Goal: Check status: Check status

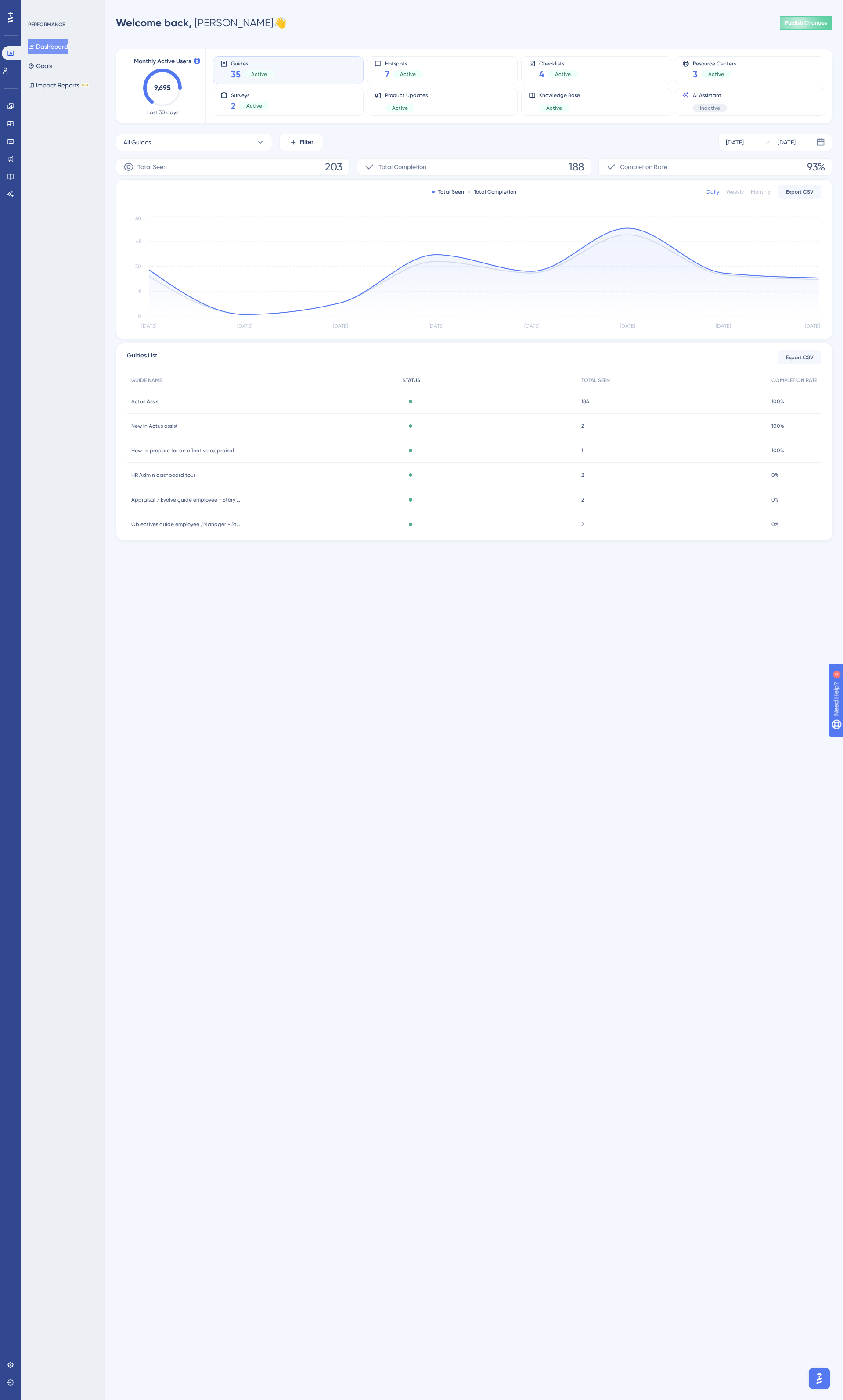
click at [406, 380] on span "STATUS" at bounding box center [411, 380] width 17 height 7
click at [596, 379] on span "TOTAL SEEN" at bounding box center [596, 380] width 29 height 7
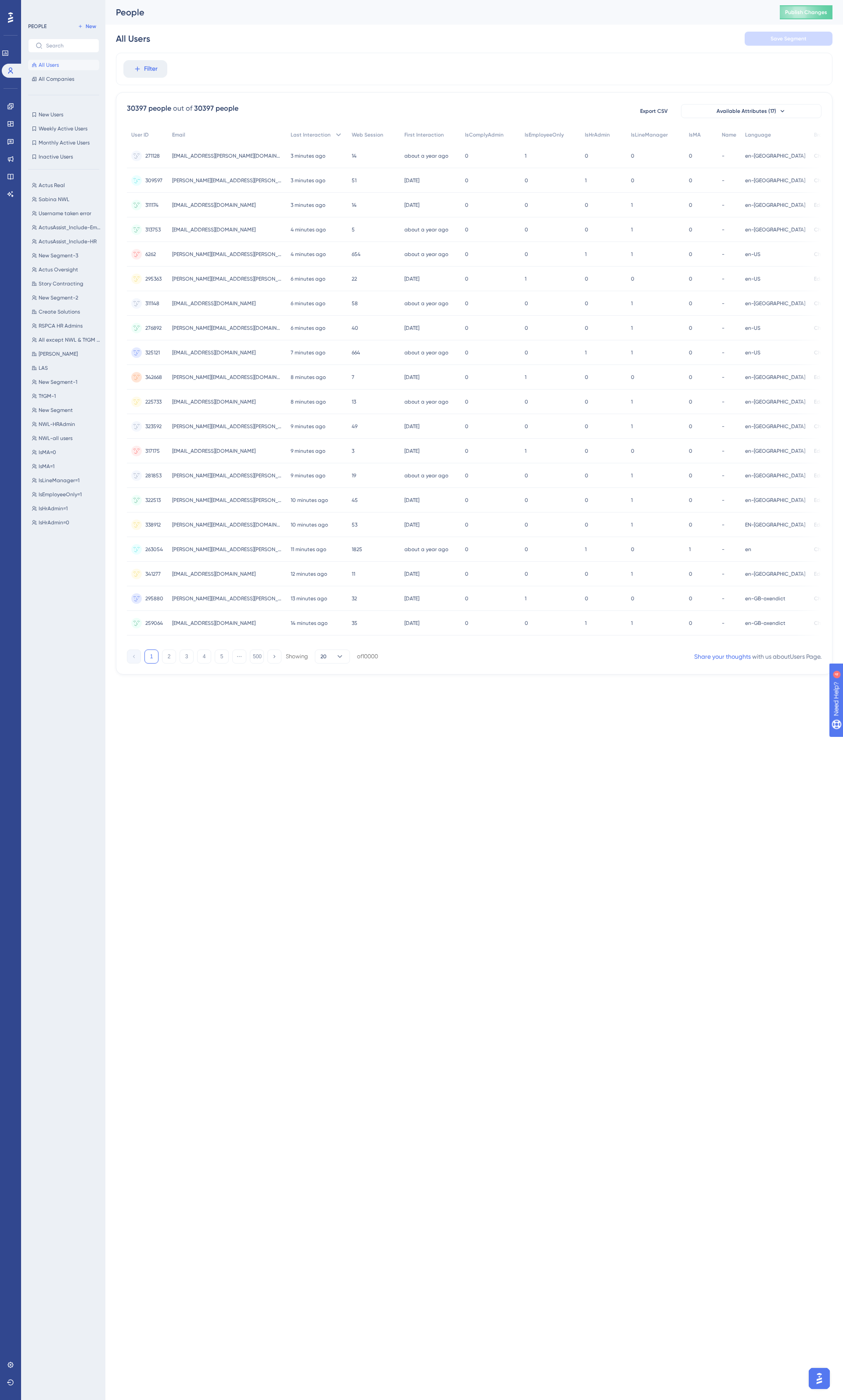
drag, startPoint x: 285, startPoint y: 791, endPoint x: 294, endPoint y: 791, distance: 9.0
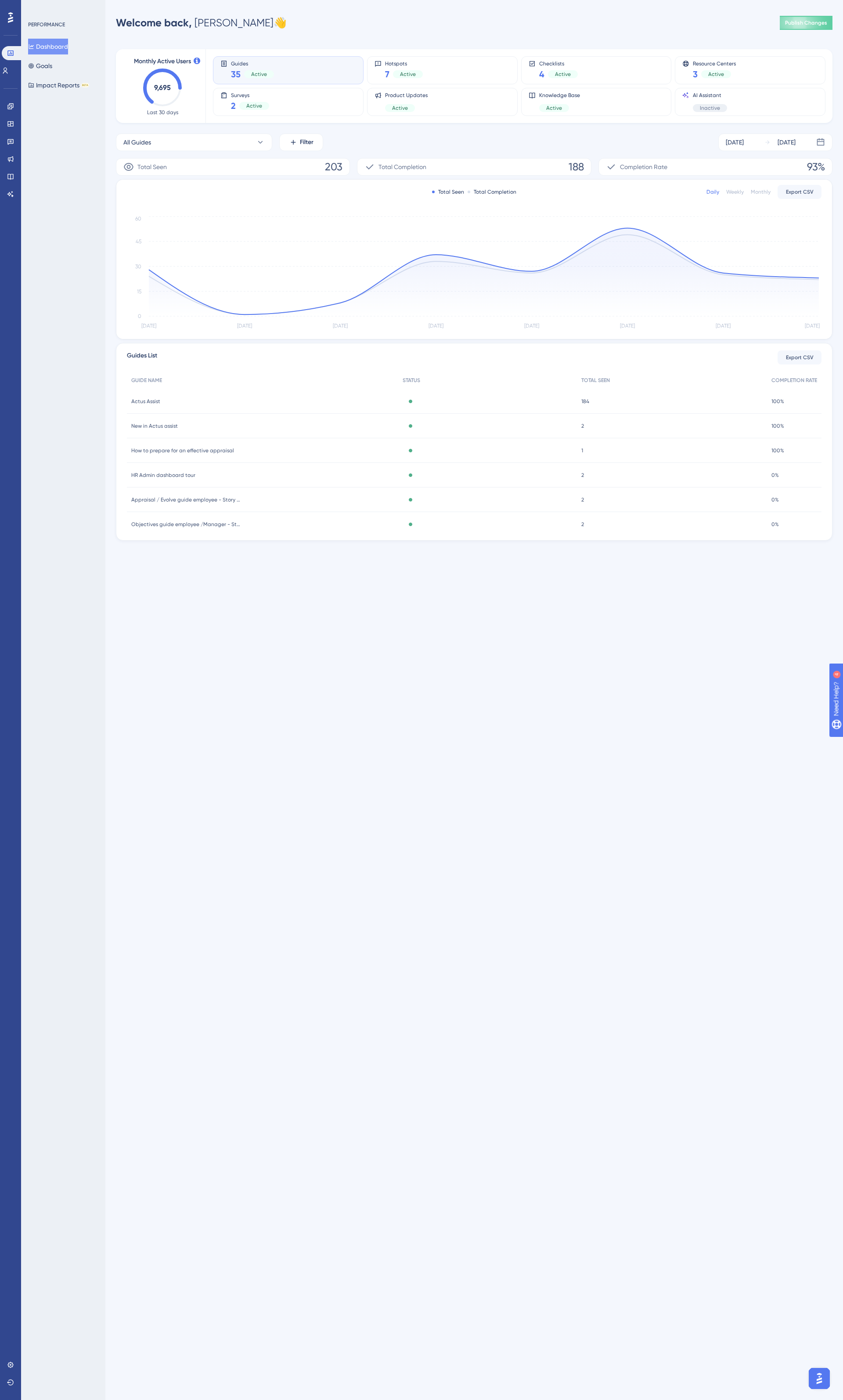
click at [255, 0] on html "Performance Users Engagement Widgets Feedback Product Updates Knowledge Base AI…" at bounding box center [421, 0] width 843 height 0
click at [742, 141] on div "[DATE]" at bounding box center [735, 142] width 18 height 10
click at [548, 167] on icon at bounding box center [548, 167] width 6 height 8
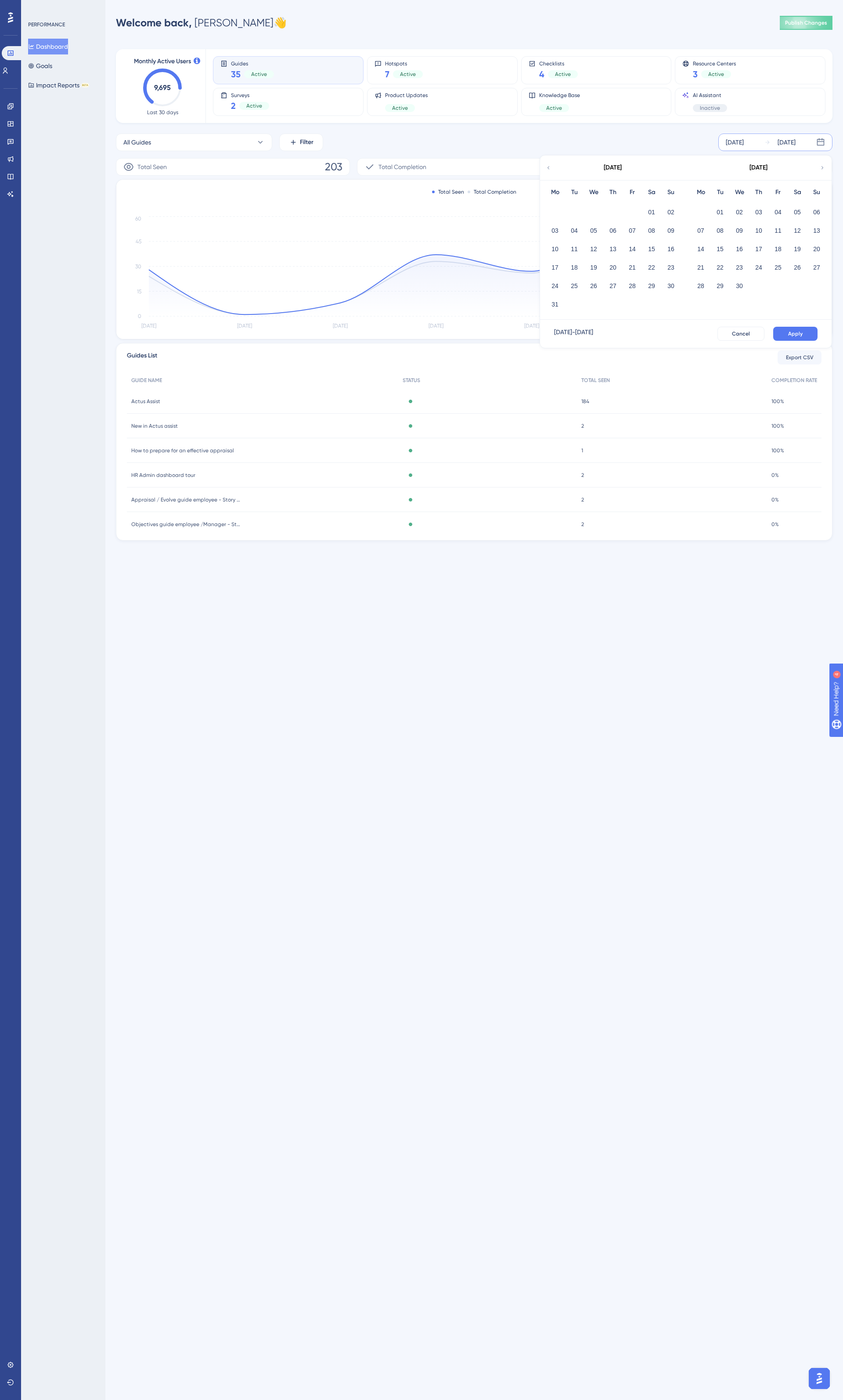
click at [548, 167] on icon at bounding box center [548, 167] width 6 height 8
click at [824, 168] on icon at bounding box center [822, 167] width 6 height 8
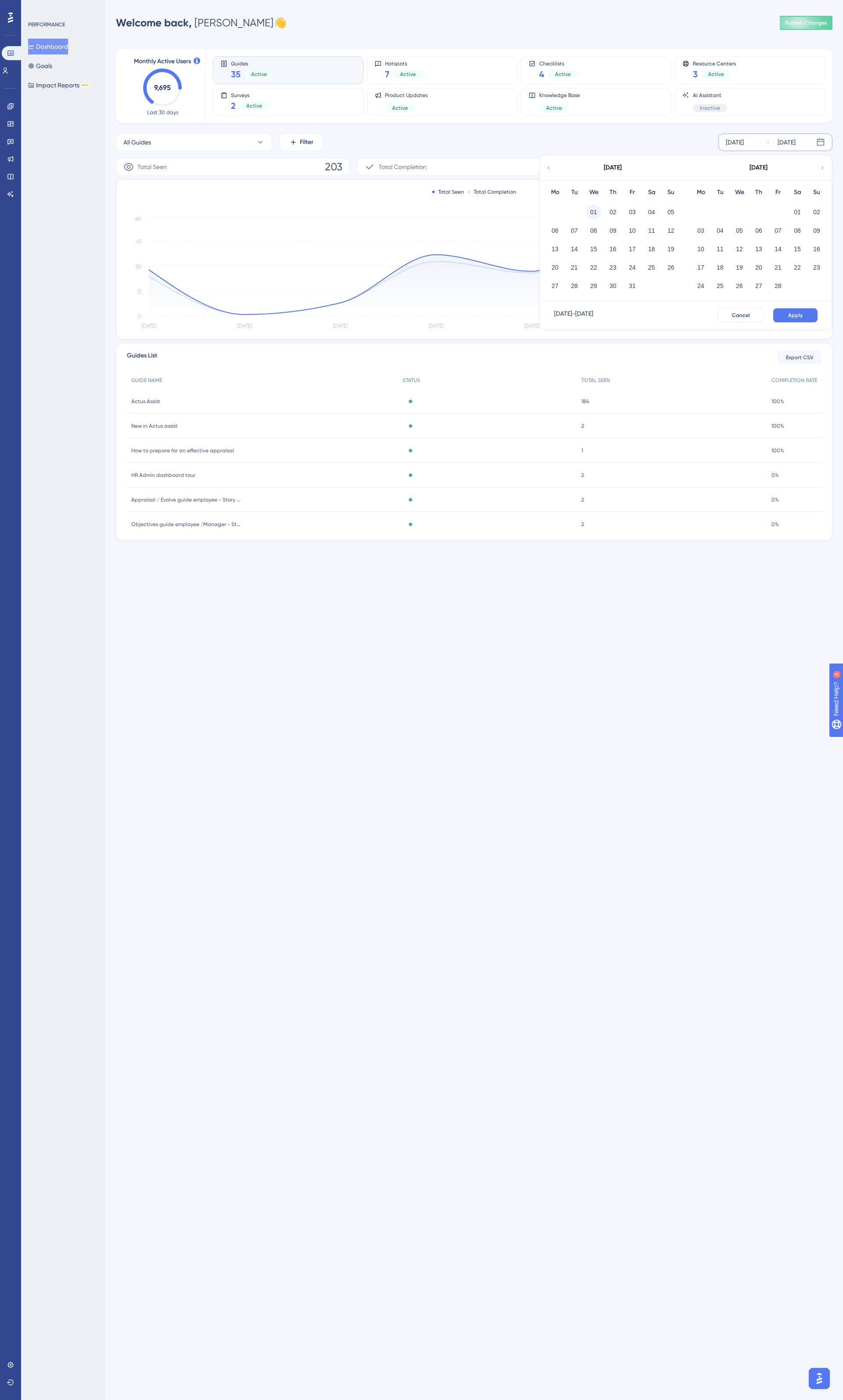
click at [598, 214] on button "01" at bounding box center [594, 212] width 15 height 15
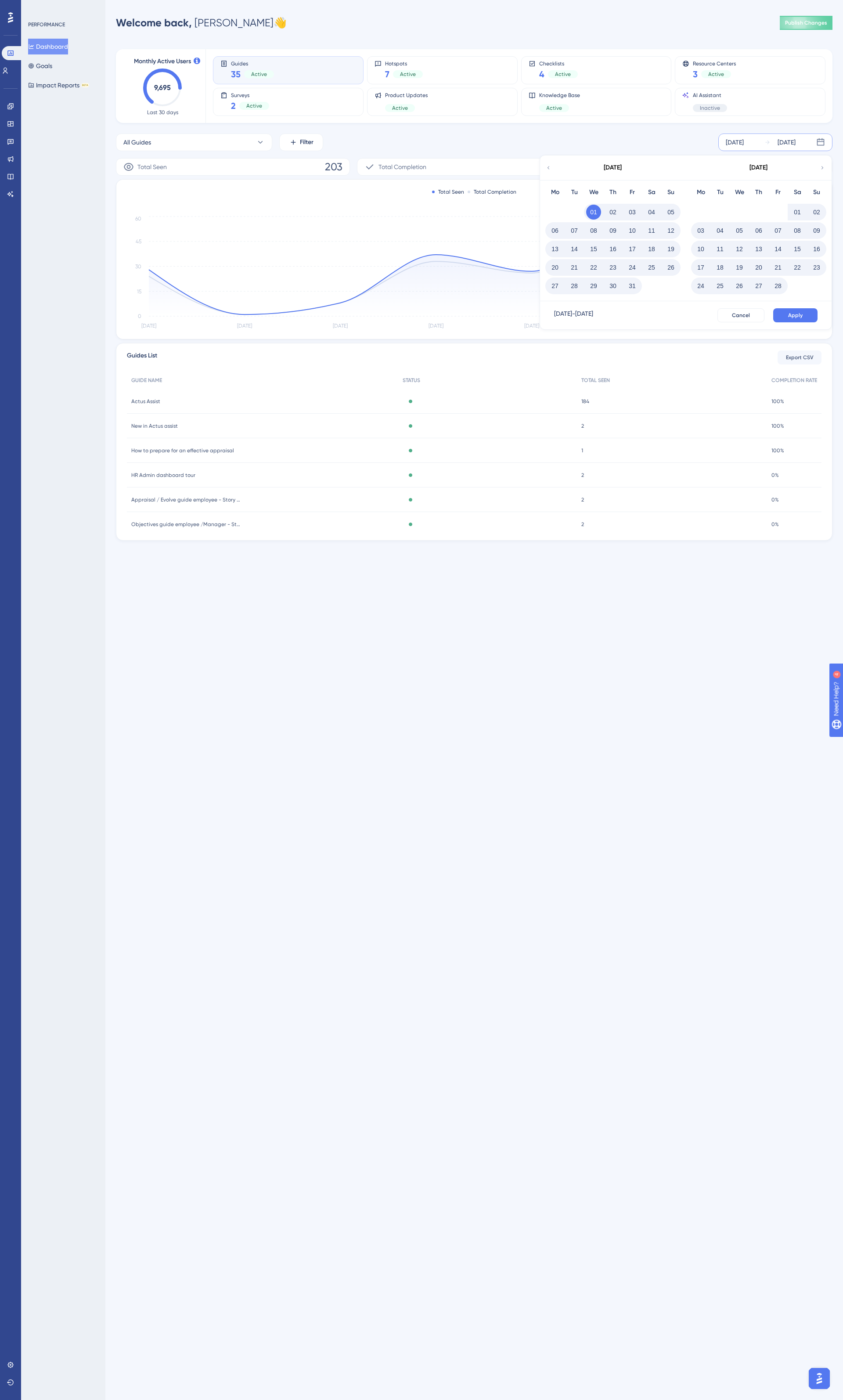
click at [821, 171] on icon at bounding box center [822, 167] width 6 height 8
click at [547, 168] on icon at bounding box center [548, 167] width 6 height 8
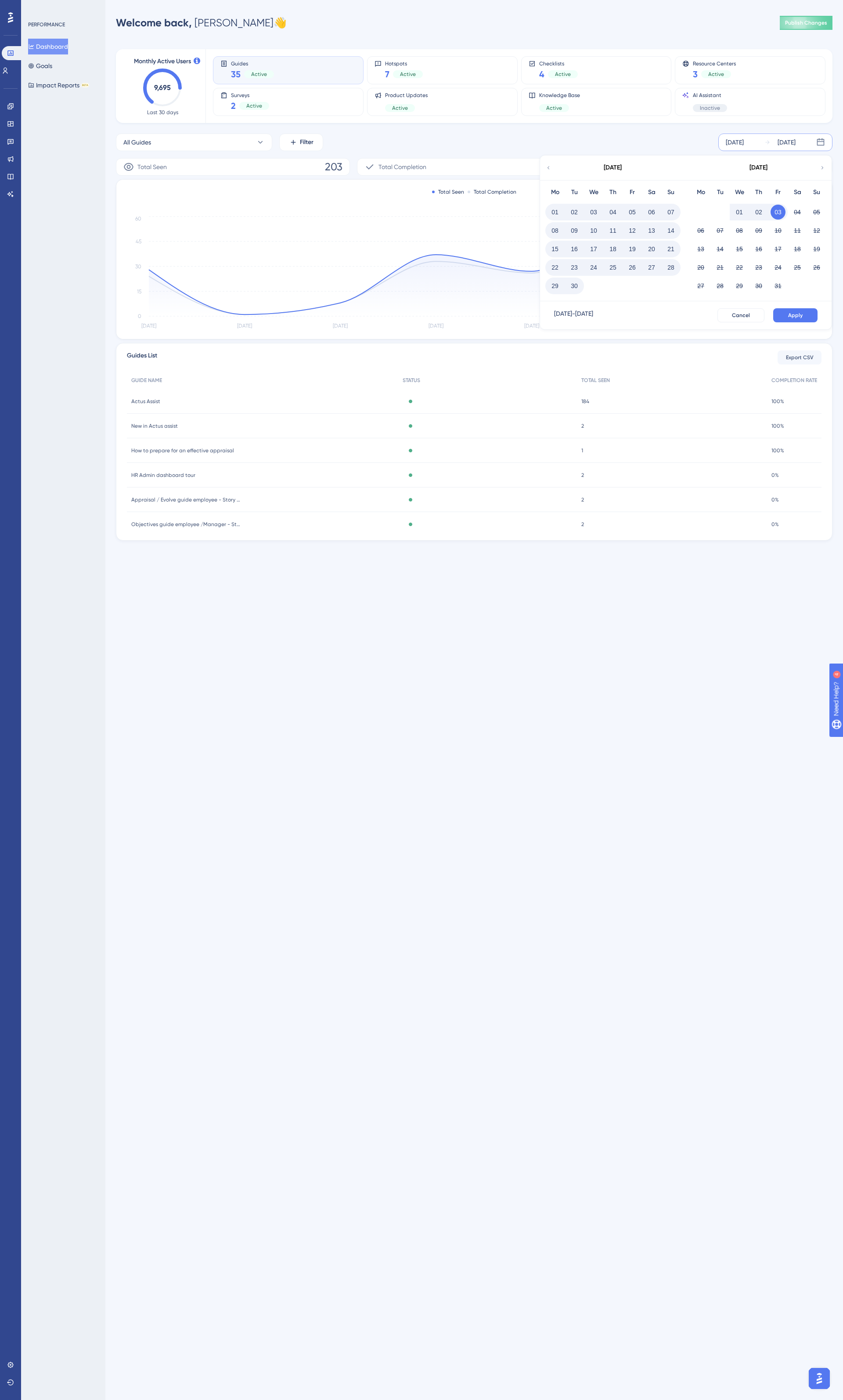
click at [576, 286] on button "30" at bounding box center [574, 285] width 15 height 15
click at [807, 315] on button "Apply" at bounding box center [796, 315] width 45 height 14
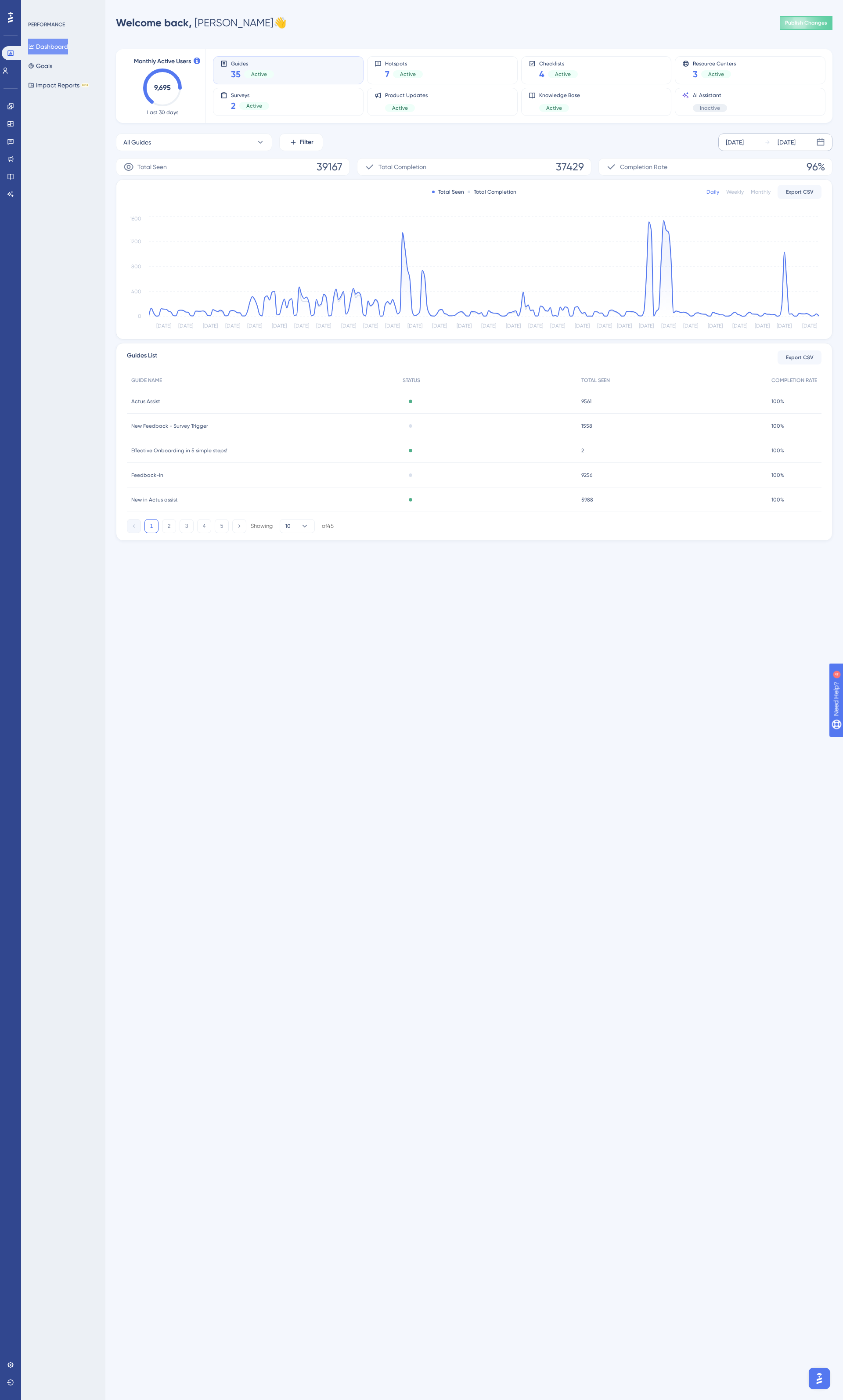
click at [736, 190] on div "Weekly" at bounding box center [735, 192] width 17 height 7
click at [760, 194] on div "Monthly" at bounding box center [761, 192] width 20 height 7
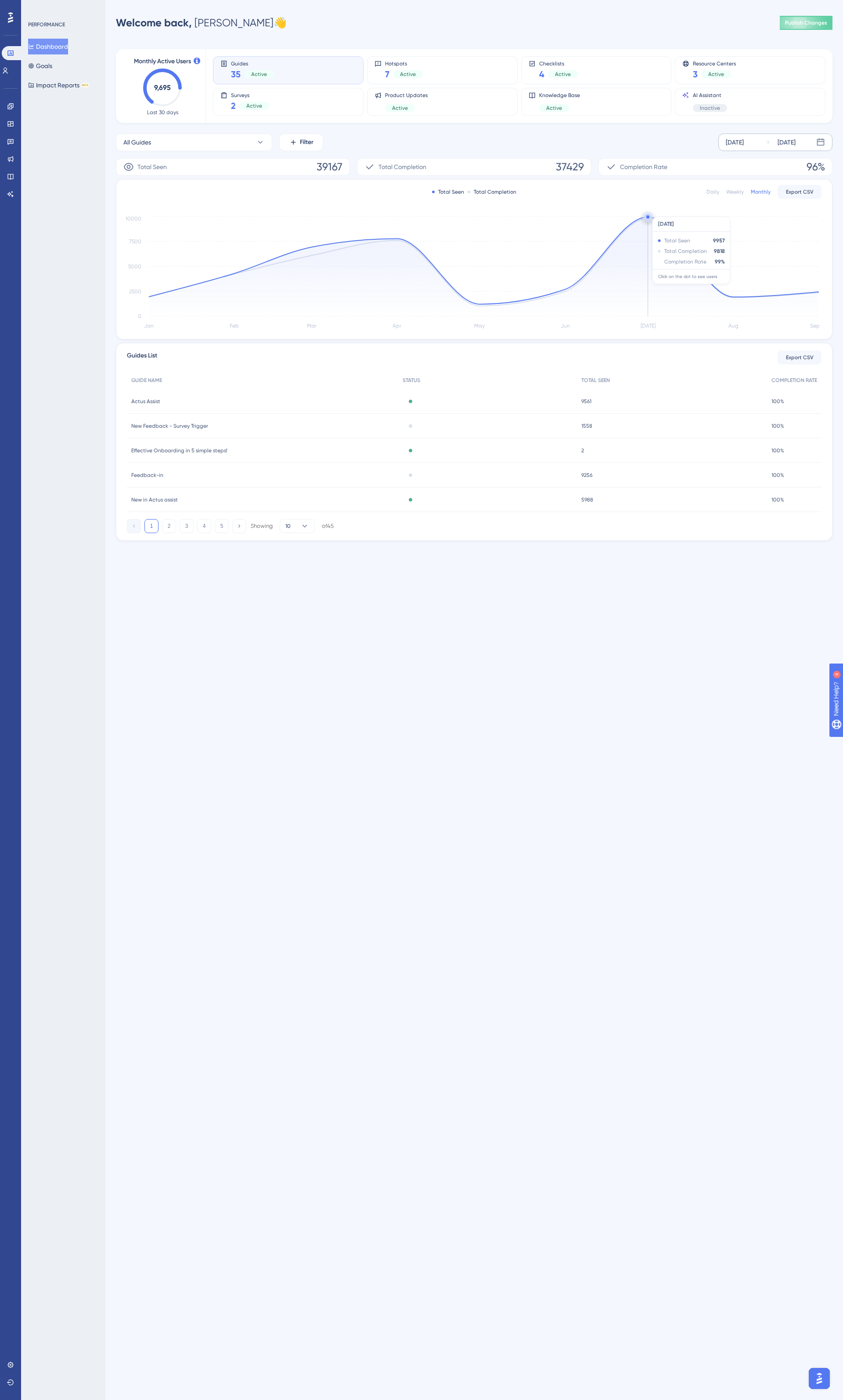
click at [680, 278] on icon at bounding box center [484, 266] width 670 height 99
click at [657, 276] on icon at bounding box center [484, 266] width 670 height 99
click at [649, 217] on circle at bounding box center [648, 217] width 3 height 3
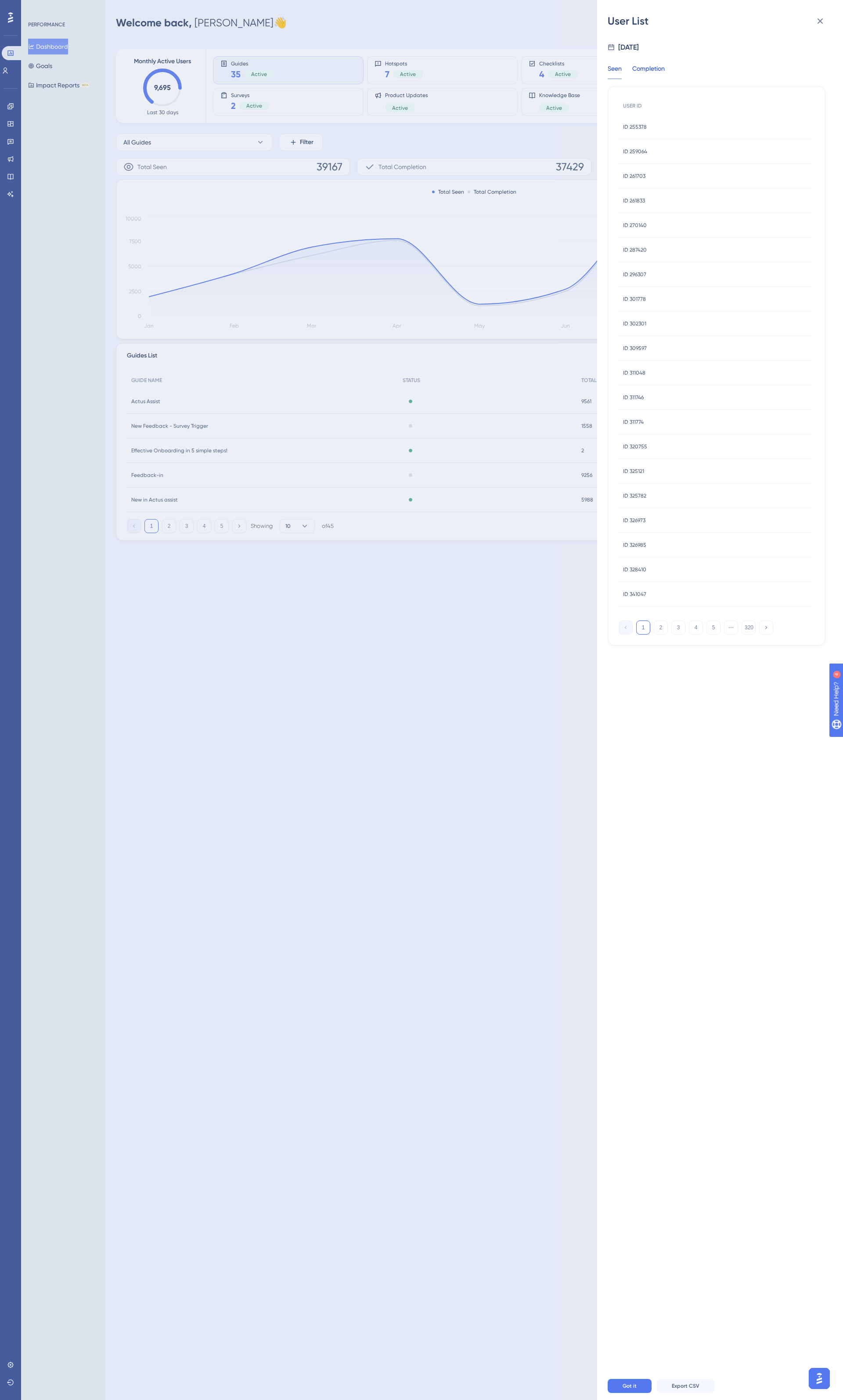
click at [646, 69] on div "Completion" at bounding box center [649, 71] width 33 height 16
click at [820, 22] on icon at bounding box center [820, 21] width 10 height 10
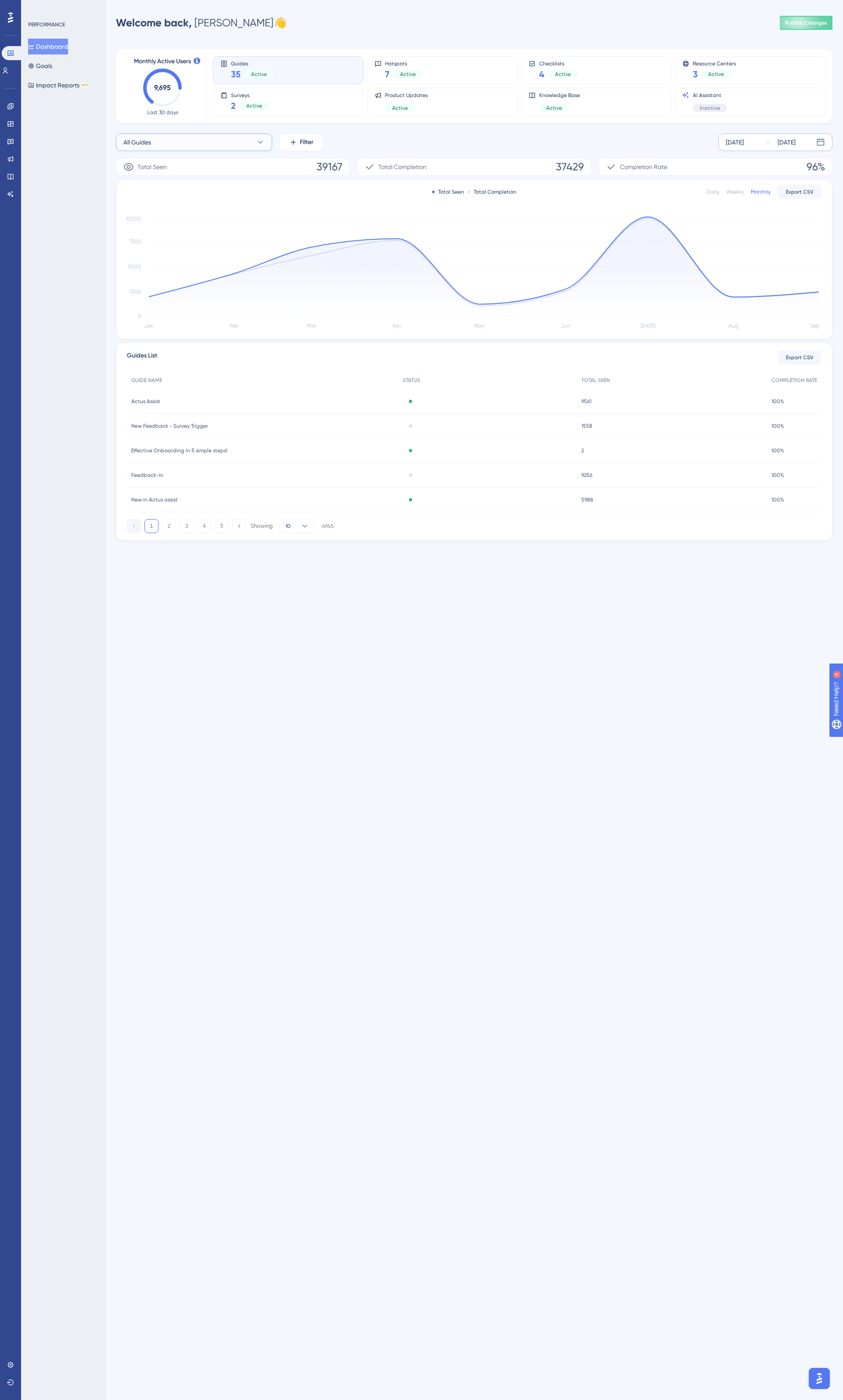
click at [168, 143] on button "All Guides" at bounding box center [194, 142] width 157 height 17
type input "actus assi"
click at [148, 211] on span "Actus Assist" at bounding box center [145, 213] width 33 height 10
